Goal: Use online tool/utility

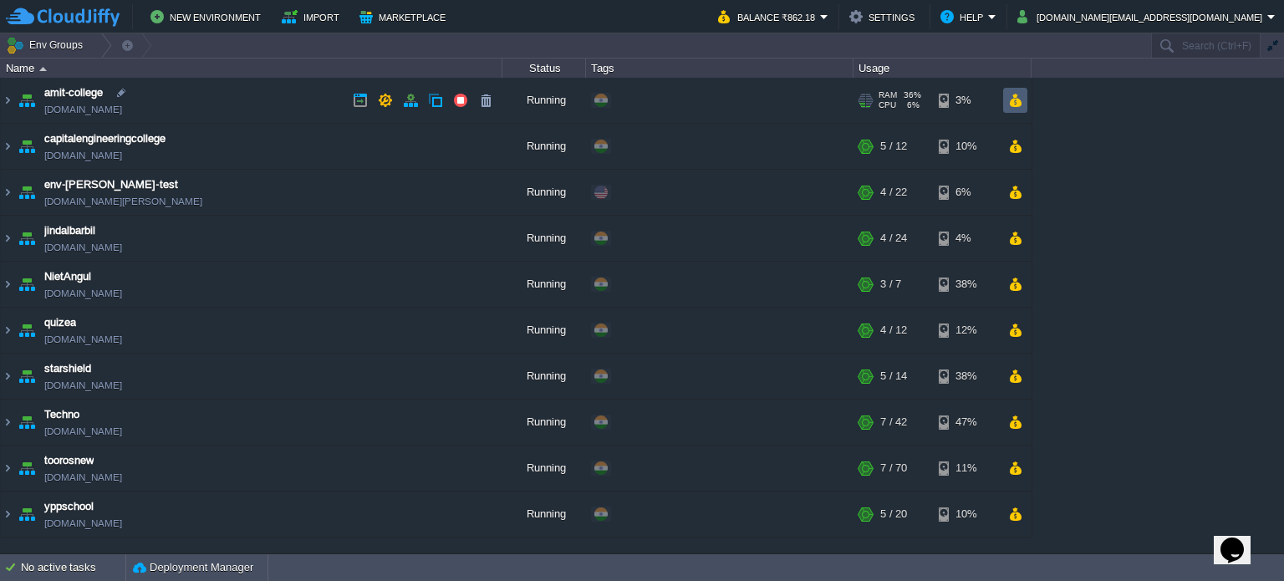
click at [1020, 90] on td at bounding box center [1015, 100] width 24 height 25
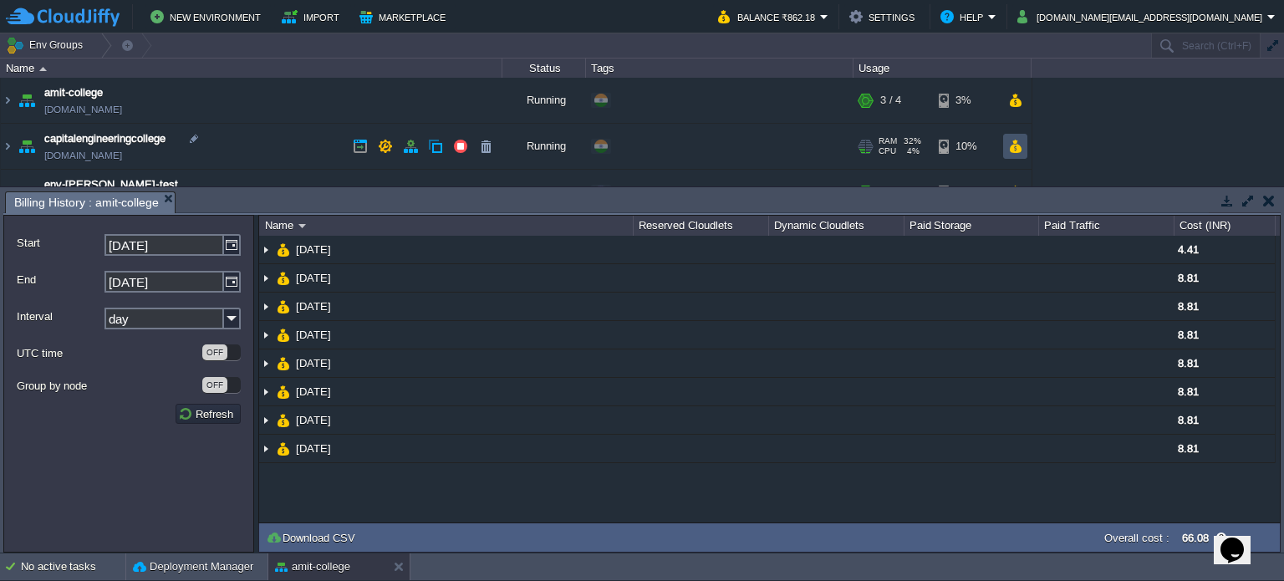
click at [1021, 143] on button "button" at bounding box center [1015, 146] width 14 height 15
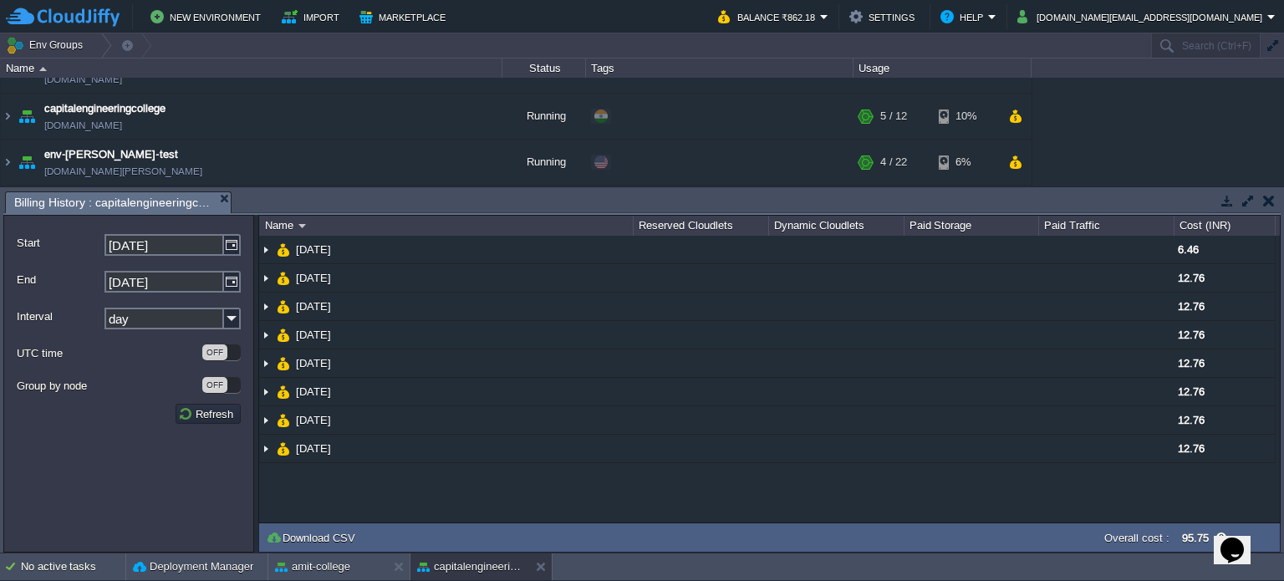
scroll to position [33, 0]
click at [1015, 158] on button "button" at bounding box center [1015, 159] width 14 height 15
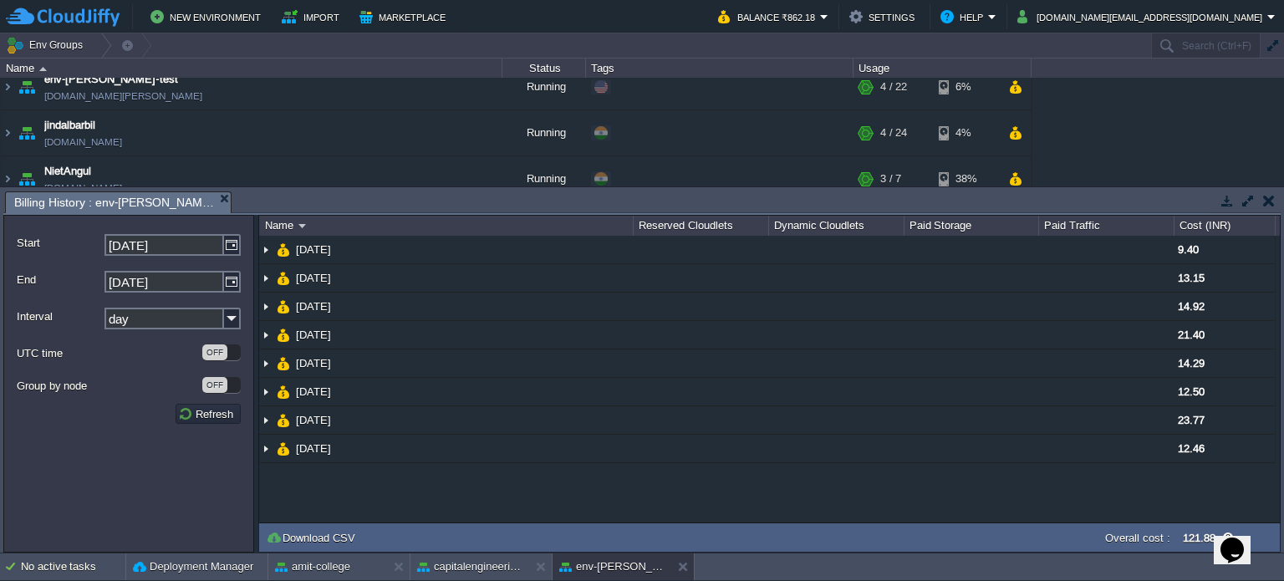
scroll to position [107, 0]
click at [1010, 120] on td at bounding box center [1015, 131] width 24 height 25
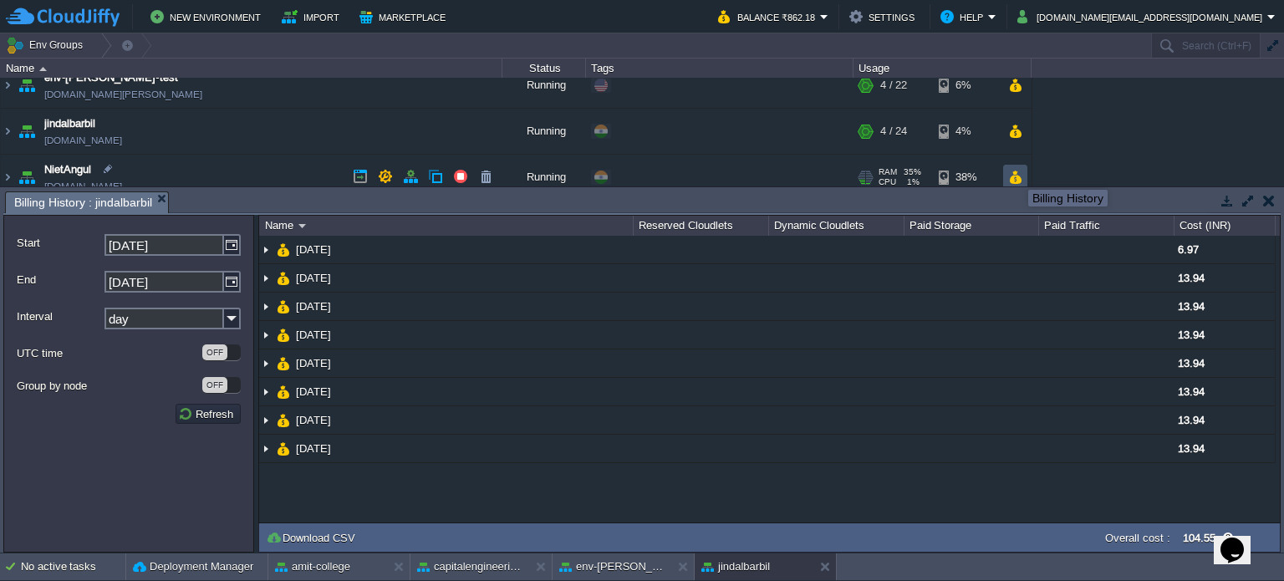
click at [1015, 175] on button "button" at bounding box center [1015, 177] width 14 height 15
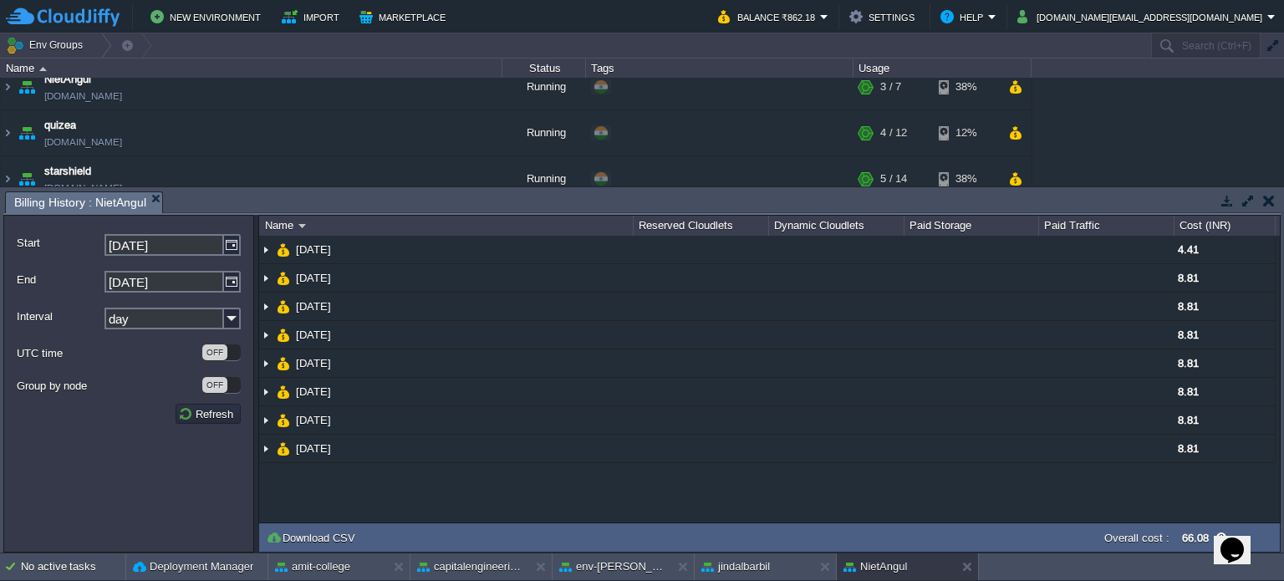
scroll to position [196, 0]
click at [1008, 135] on button "button" at bounding box center [1015, 134] width 14 height 15
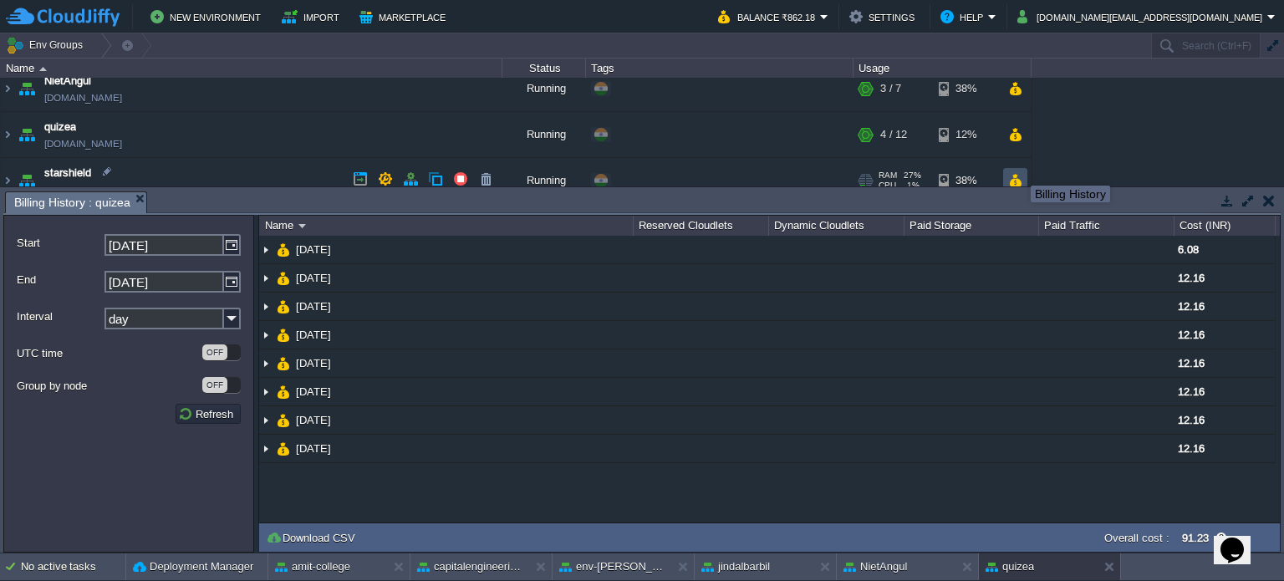
click at [1013, 173] on button "button" at bounding box center [1015, 180] width 14 height 15
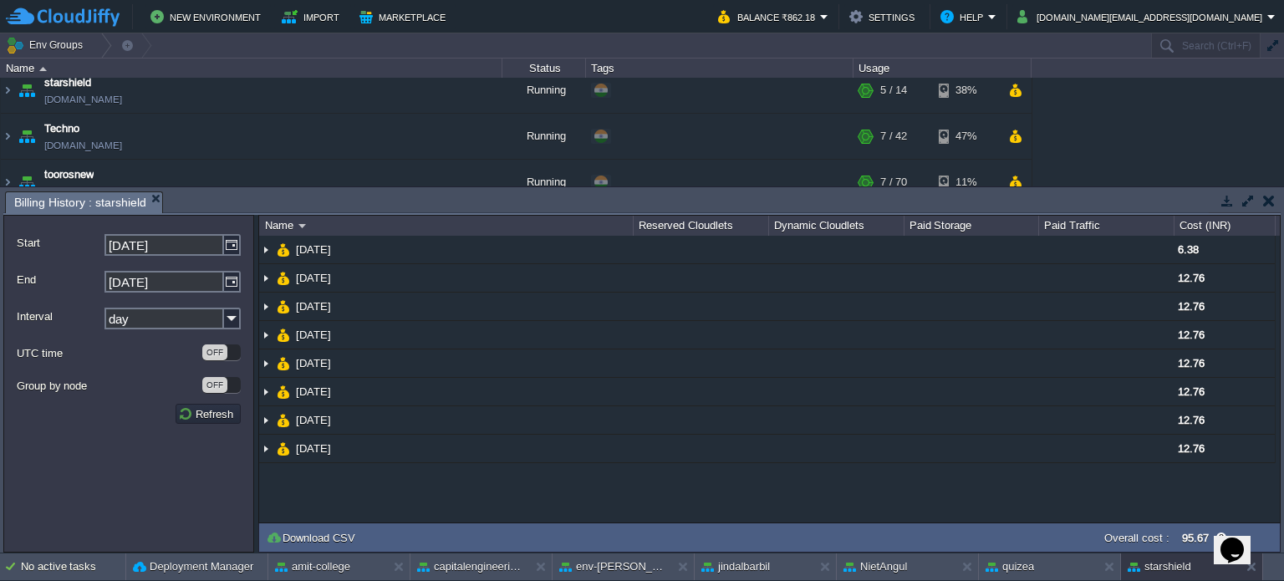
scroll to position [286, 0]
click at [1015, 137] on button "button" at bounding box center [1015, 136] width 14 height 15
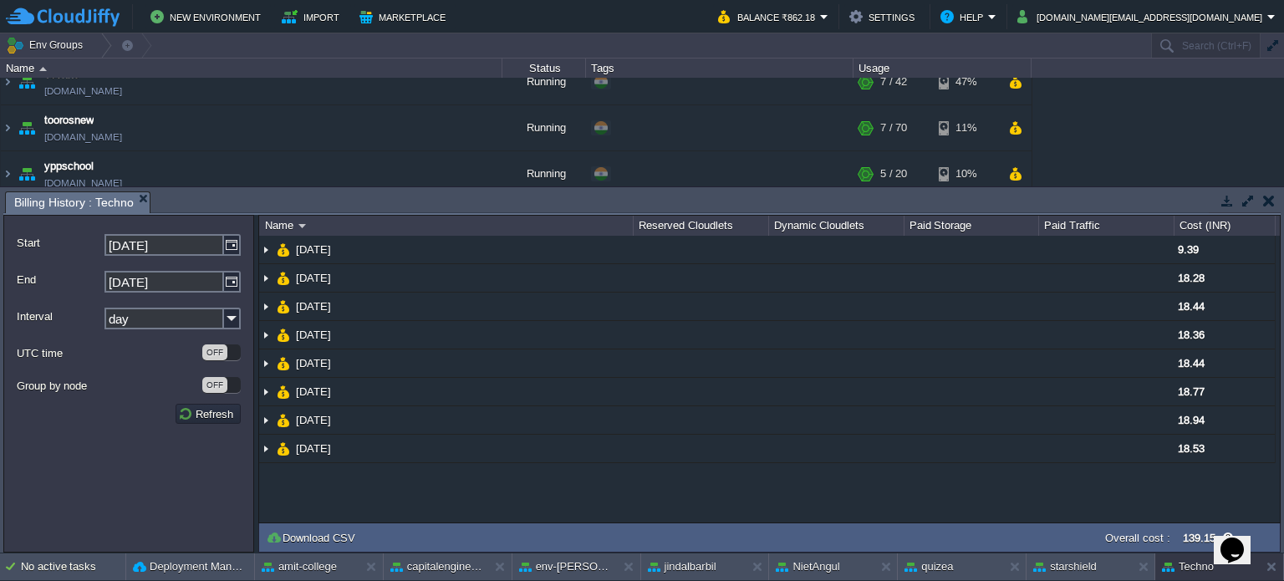
scroll to position [349, 0]
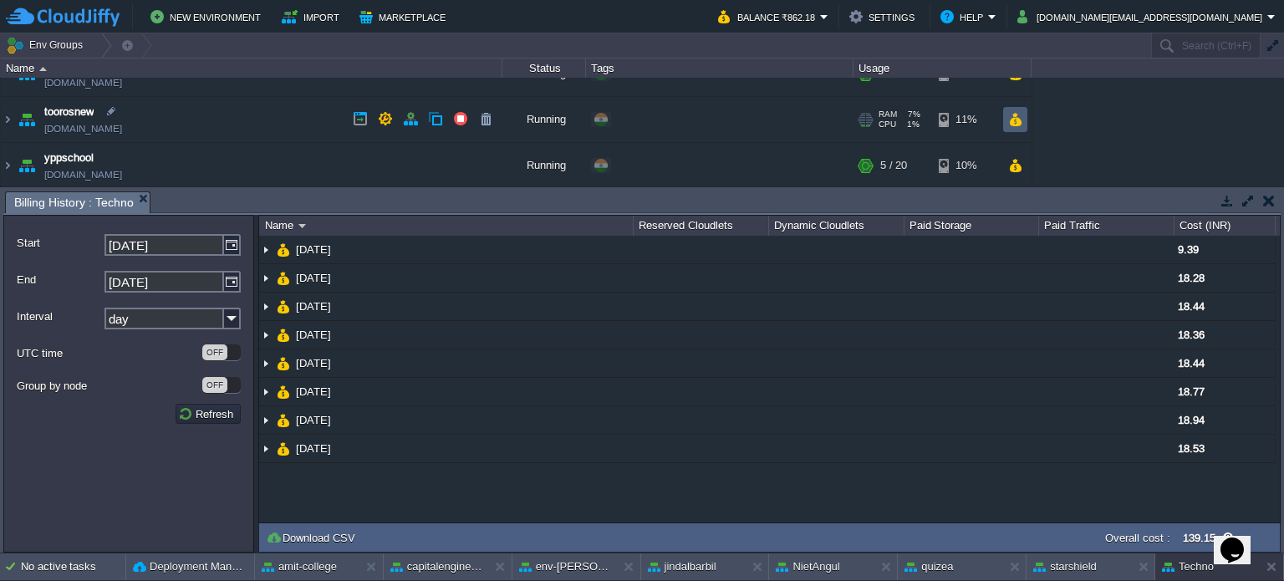
click at [1020, 123] on button "button" at bounding box center [1015, 119] width 14 height 15
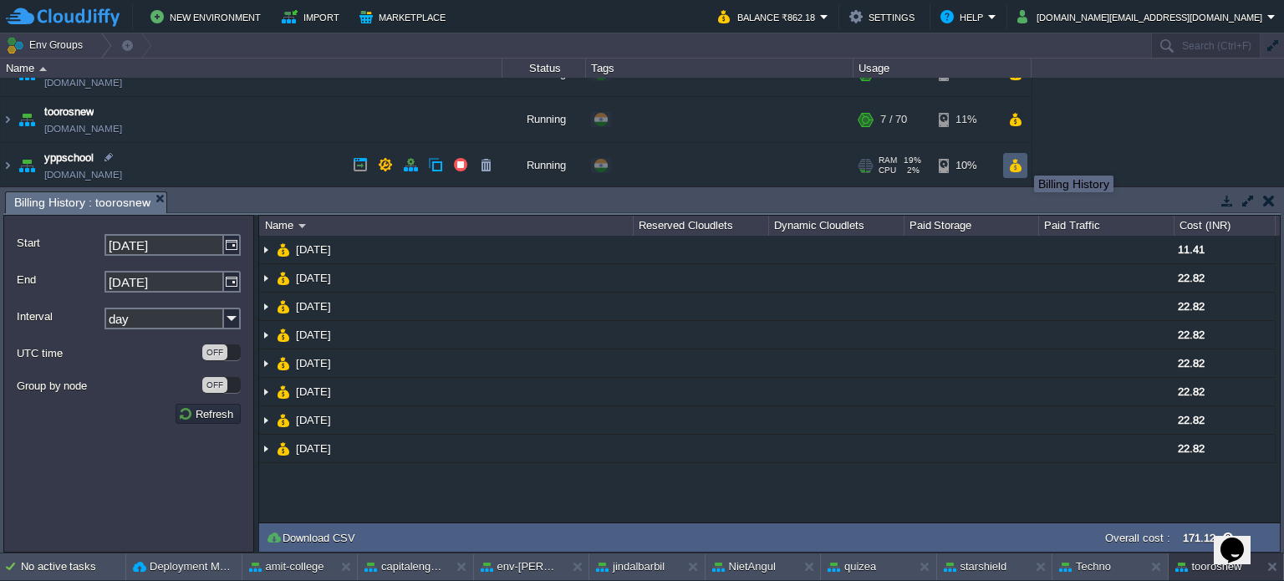
click at [1010, 163] on button "button" at bounding box center [1015, 165] width 14 height 15
